Goal: Entertainment & Leisure: Consume media (video, audio)

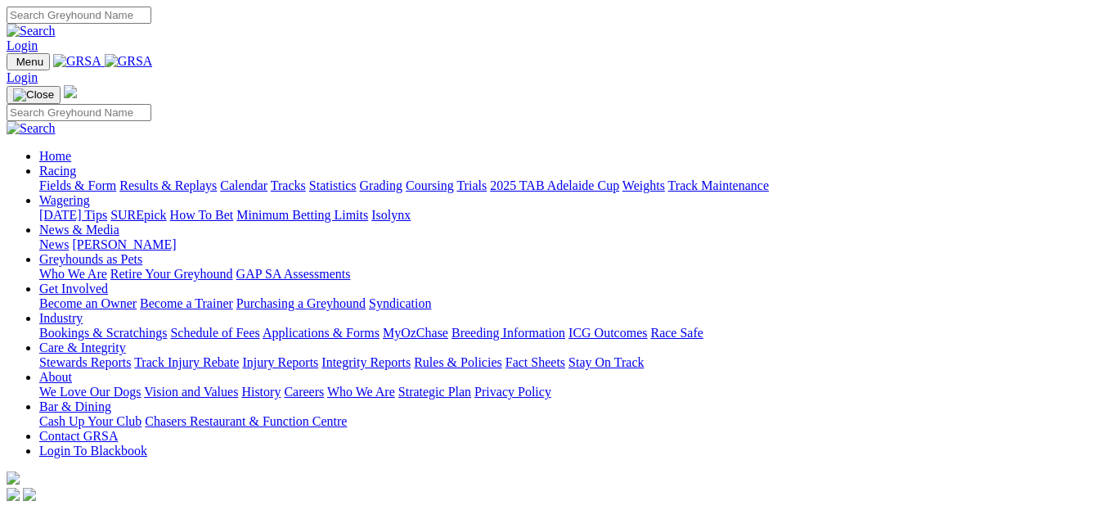
click at [178, 178] on link "Results & Replays" at bounding box center [167, 185] width 97 height 14
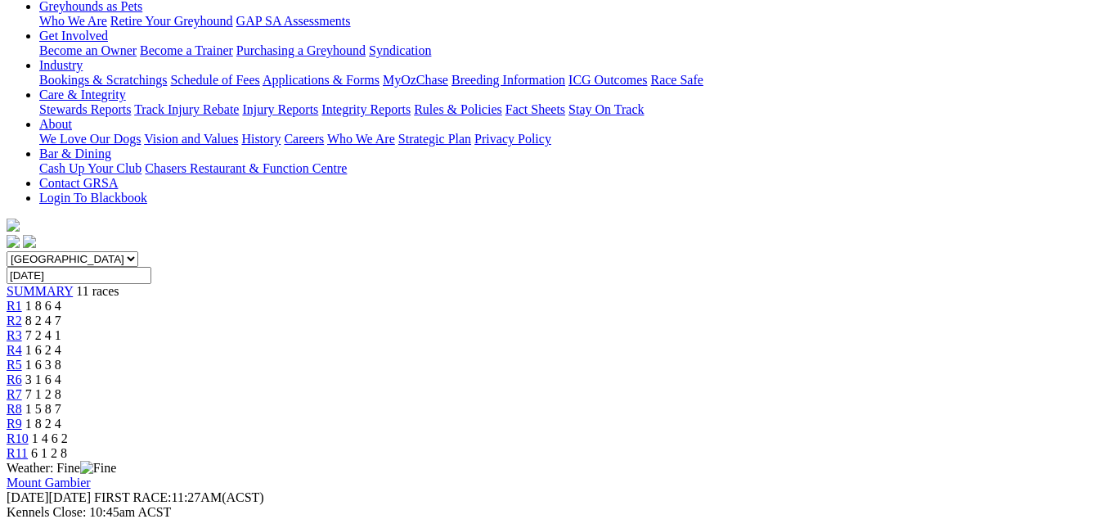
scroll to position [327, 0]
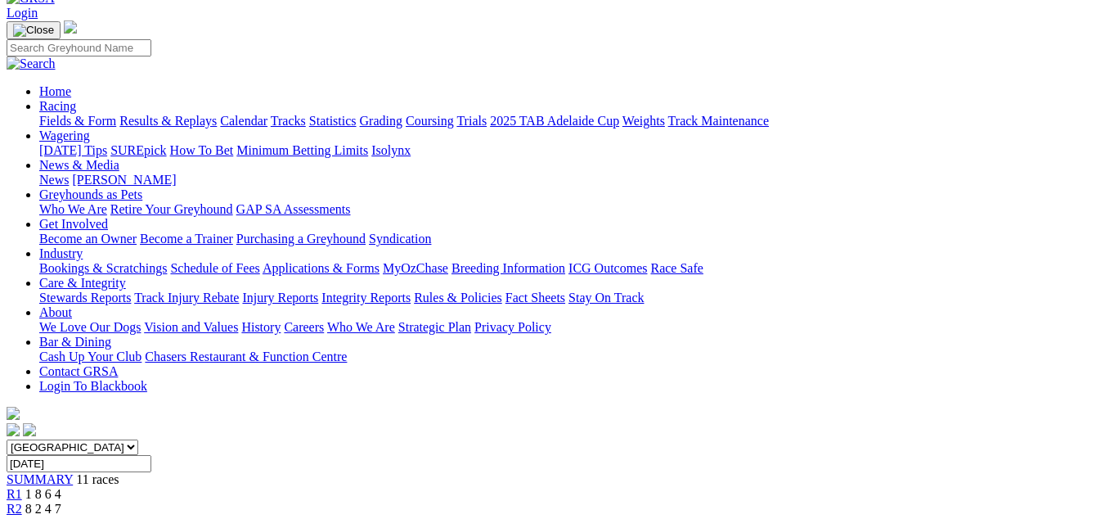
scroll to position [0, 0]
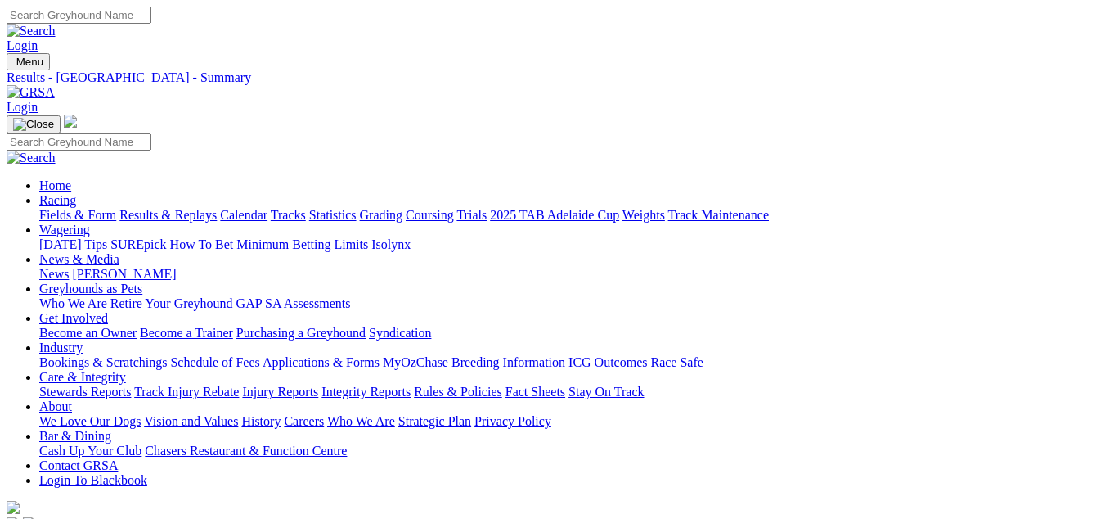
click at [40, 208] on link "Fields & Form" at bounding box center [77, 215] width 77 height 14
